Goal: Obtain resource: Obtain resource

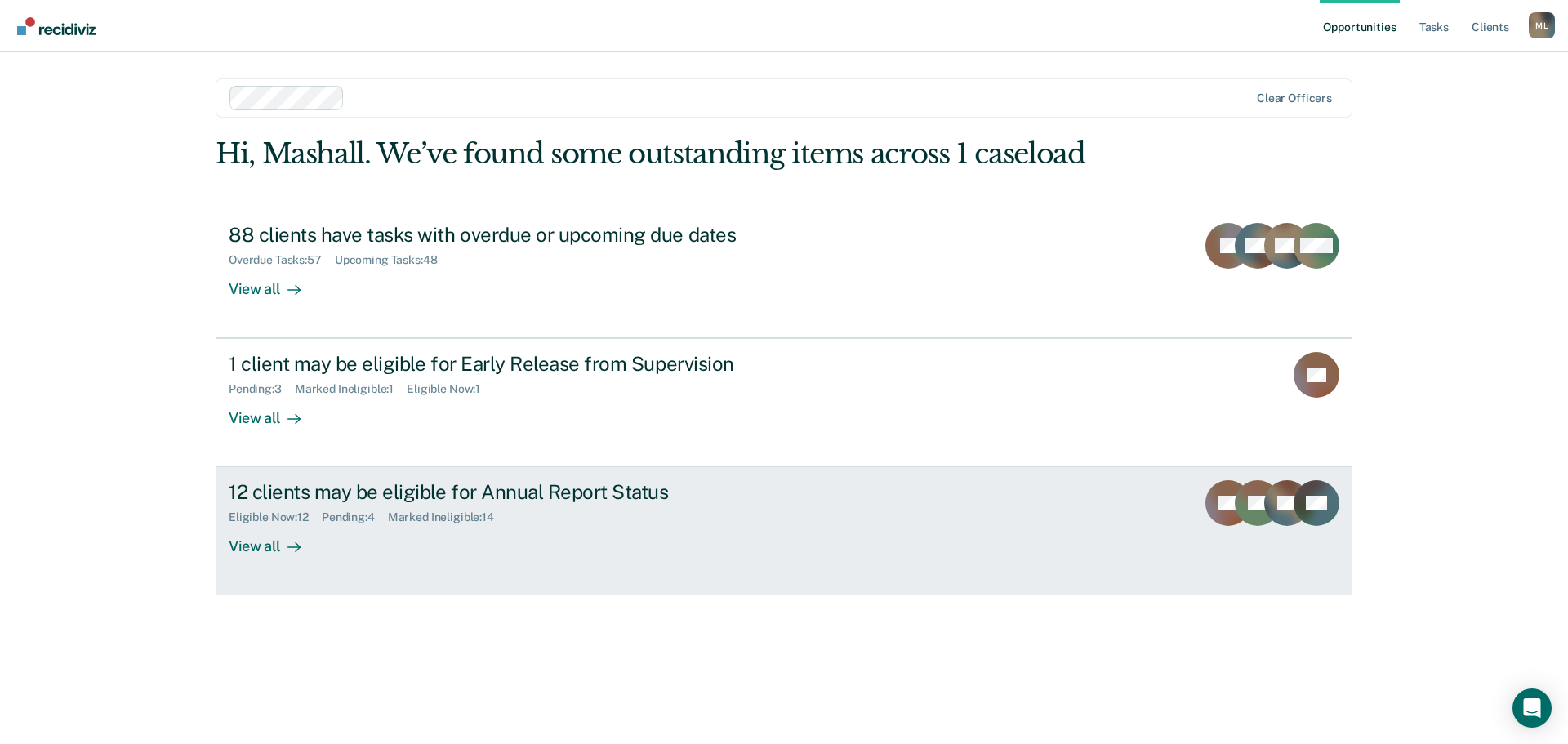
click at [300, 490] on div "12 clients may be eligible for Annual Report Status" at bounding box center [515, 492] width 573 height 24
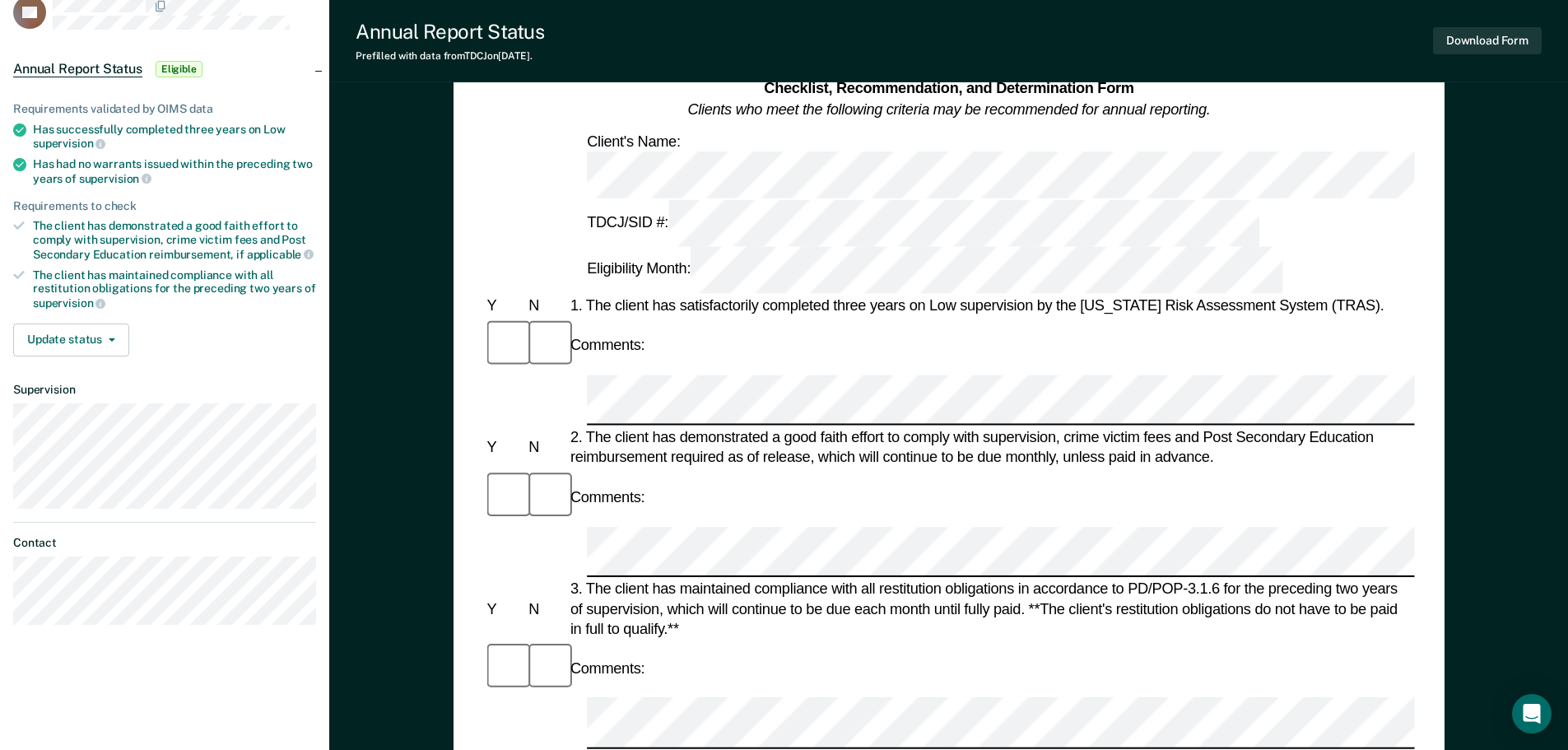
scroll to position [83, 0]
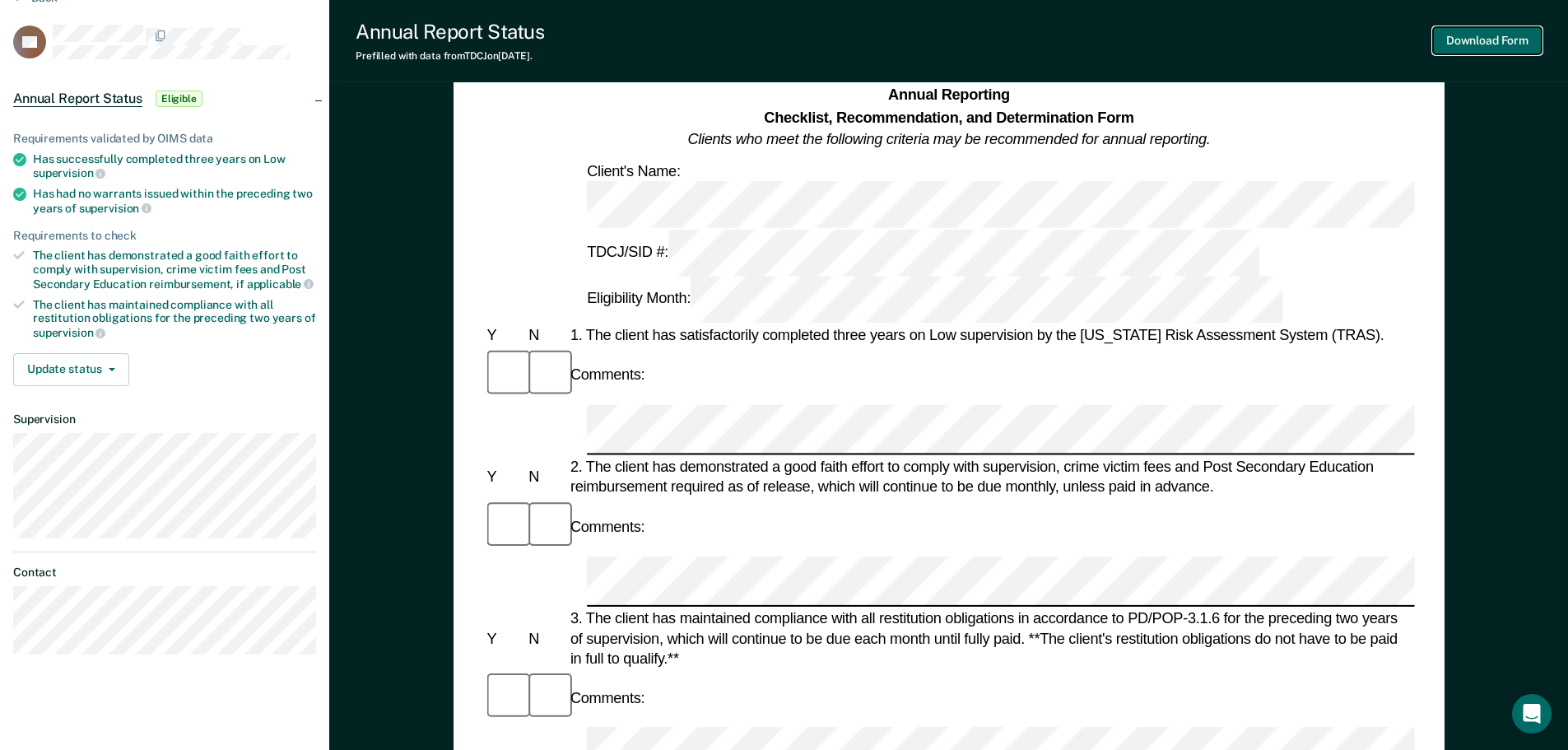
click at [1488, 38] on button "Download Form" at bounding box center [1486, 40] width 109 height 27
